Goal: Task Accomplishment & Management: Use online tool/utility

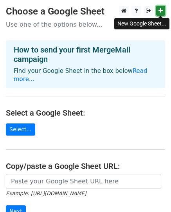
click at [159, 11] on icon at bounding box center [161, 10] width 4 height 5
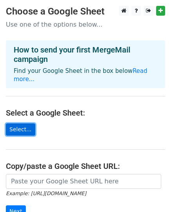
click at [15, 133] on link "Select..." at bounding box center [20, 129] width 29 height 12
click at [28, 134] on link "Select..." at bounding box center [20, 129] width 29 height 12
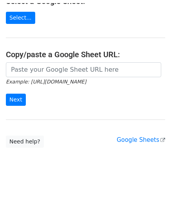
scroll to position [108, 0]
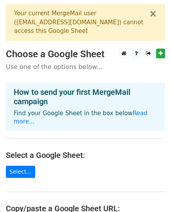
scroll to position [151, 0]
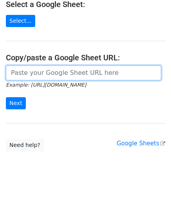
click at [54, 70] on input "url" at bounding box center [83, 72] width 155 height 15
paste input "[URL][DOMAIN_NAME]"
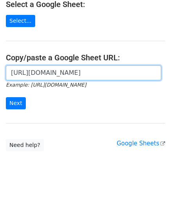
scroll to position [0, 223]
type input "[URL][DOMAIN_NAME]"
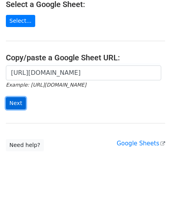
click at [15, 104] on input "Next" at bounding box center [16, 103] width 20 height 12
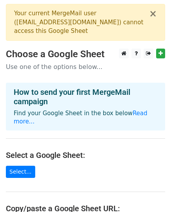
scroll to position [151, 0]
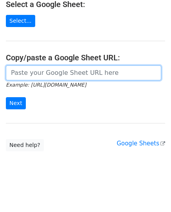
click at [54, 69] on input "url" at bounding box center [83, 72] width 155 height 15
paste input "[URL][DOMAIN_NAME]"
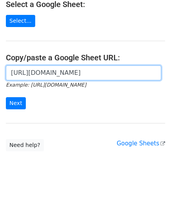
scroll to position [0, 223]
type input "[URL][DOMAIN_NAME]"
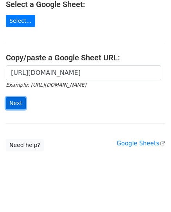
scroll to position [0, 0]
click at [16, 101] on input "Next" at bounding box center [16, 103] width 20 height 12
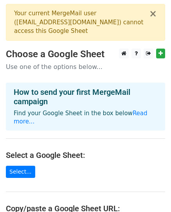
scroll to position [151, 0]
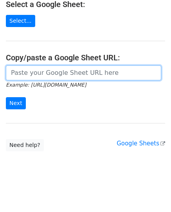
drag, startPoint x: 75, startPoint y: 65, endPoint x: 73, endPoint y: 72, distance: 7.7
click at [75, 67] on input "url" at bounding box center [83, 72] width 155 height 15
paste input "https://docs.google.com/spreadsheets/d/1YaRFCeAFTrYOSQCBeMvRZBUHuj1OCV6wifsOzl1…"
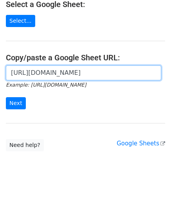
scroll to position [0, 199]
type input "https://docs.google.com/spreadsheets/d/1YaRFCeAFTrYOSQCBeMvRZBUHuj1OCV6wifsOzl1…"
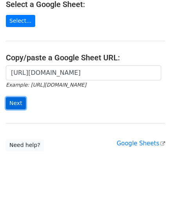
click at [16, 99] on input "Next" at bounding box center [16, 103] width 20 height 12
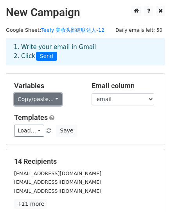
click at [51, 99] on link "Copy/paste..." at bounding box center [38, 99] width 48 height 12
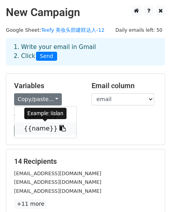
click at [44, 129] on link "{{name}}" at bounding box center [45, 128] width 62 height 13
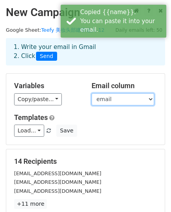
click at [139, 98] on select "email name" at bounding box center [123, 99] width 63 height 12
click at [92, 93] on select "email name" at bounding box center [123, 99] width 63 height 12
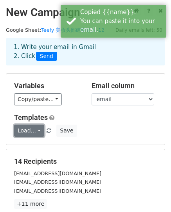
click at [37, 129] on link "Load..." at bounding box center [29, 131] width 30 height 12
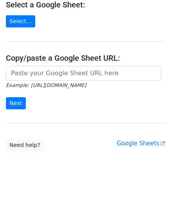
scroll to position [108, 0]
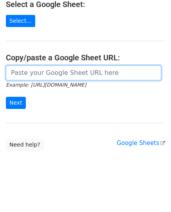
click at [65, 74] on input "url" at bounding box center [83, 72] width 155 height 15
paste input "[URL][DOMAIN_NAME]"
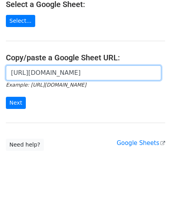
scroll to position [0, 199]
type input "https://docs.google.com/spreadsheets/d/1YaRFCeAFTrYOSQCBeMvRZBUHuj1OCV6wifsOzl1…"
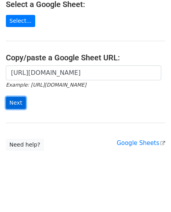
scroll to position [0, 0]
click at [13, 98] on input "Next" at bounding box center [16, 103] width 20 height 12
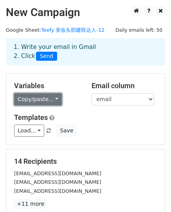
click at [53, 101] on link "Copy/paste..." at bounding box center [38, 99] width 48 height 12
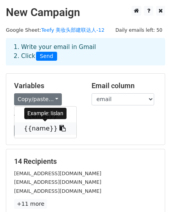
click at [60, 128] on icon at bounding box center [63, 128] width 6 height 6
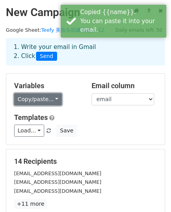
click at [55, 103] on link "Copy/paste..." at bounding box center [38, 99] width 48 height 12
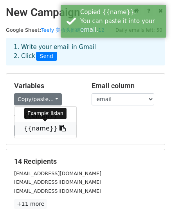
click at [41, 127] on link "{{name}}" at bounding box center [45, 128] width 62 height 13
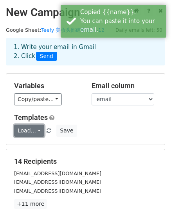
click at [36, 132] on link "Load..." at bounding box center [29, 131] width 30 height 12
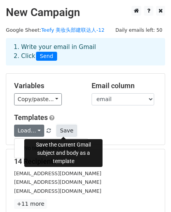
click at [69, 132] on button "Save" at bounding box center [66, 131] width 20 height 12
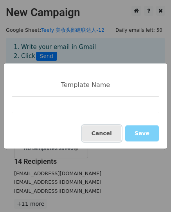
click at [97, 132] on button "Cancel" at bounding box center [101, 133] width 39 height 16
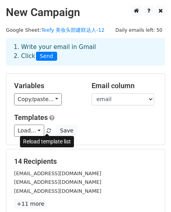
click at [47, 132] on span at bounding box center [49, 130] width 4 height 5
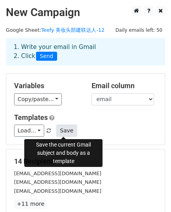
click at [65, 133] on button "Save" at bounding box center [66, 131] width 20 height 12
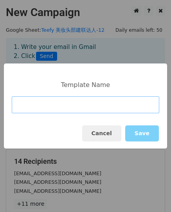
paste input "Subject: Teefy Oral Care Collaboration Invitation Hi there, I’m Kay, Brand Mana…"
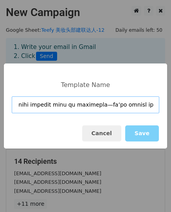
scroll to position [0, 2671]
drag, startPoint x: 156, startPoint y: 104, endPoint x: 172, endPoint y: 102, distance: 16.6
click at [171, 102] on html "New Campaign Daily emails left: 50 Google Sheet: Teefy 美妆头部建联达人-12 1. Write you…" at bounding box center [85, 167] width 171 height 335
type input "Subject: Teefy Oral Care Collaboration Invitation Hi there, I’m Kay, Brand Mana…"
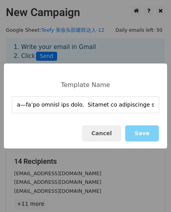
scroll to position [0, 0]
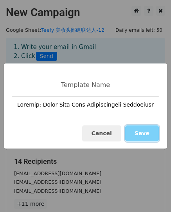
click at [143, 137] on button "Save" at bounding box center [142, 133] width 34 height 16
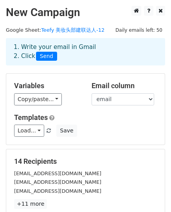
scroll to position [121, 0]
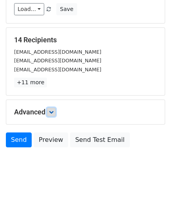
click at [53, 110] on icon at bounding box center [51, 112] width 5 height 5
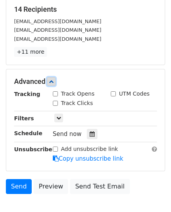
scroll to position [198, 0]
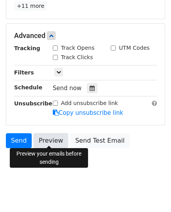
click at [47, 136] on link "Preview" at bounding box center [51, 140] width 34 height 15
click at [49, 134] on link "Preview" at bounding box center [51, 140] width 34 height 15
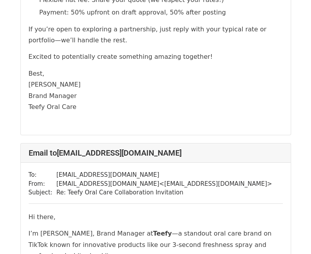
scroll to position [914, 0]
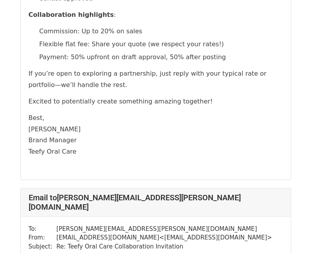
scroll to position [1279, 0]
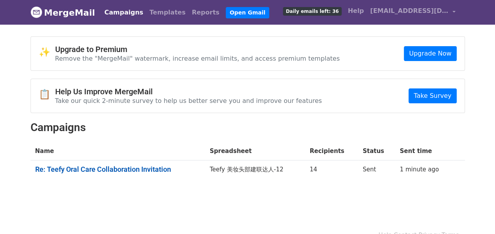
click at [153, 168] on link "Re: Teefy Oral Care Collaboration Invitation" at bounding box center [117, 169] width 165 height 9
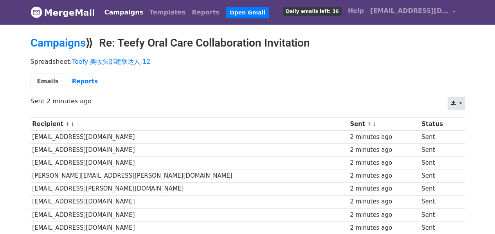
click at [458, 103] on link at bounding box center [456, 103] width 17 height 13
